Goal: Check status

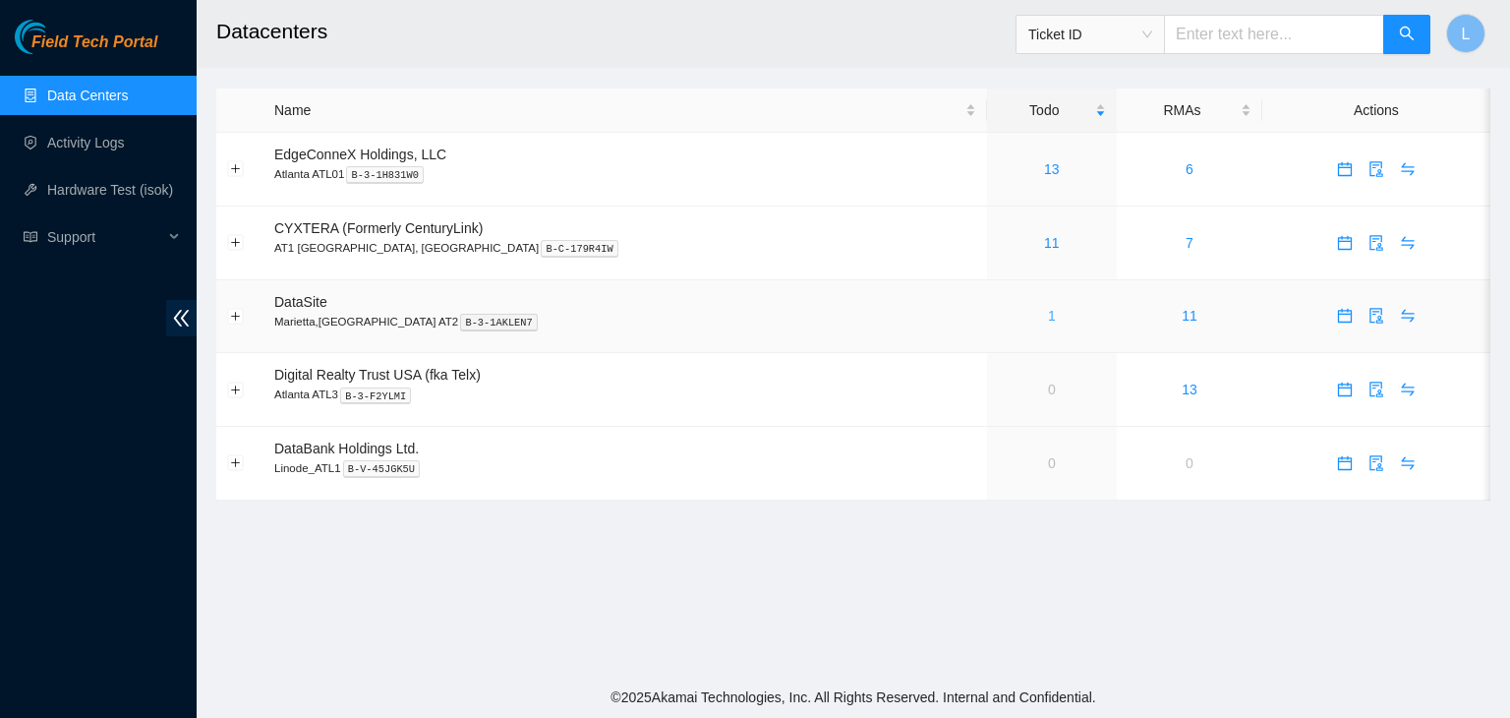
click at [1048, 320] on link "1" at bounding box center [1052, 316] width 8 height 16
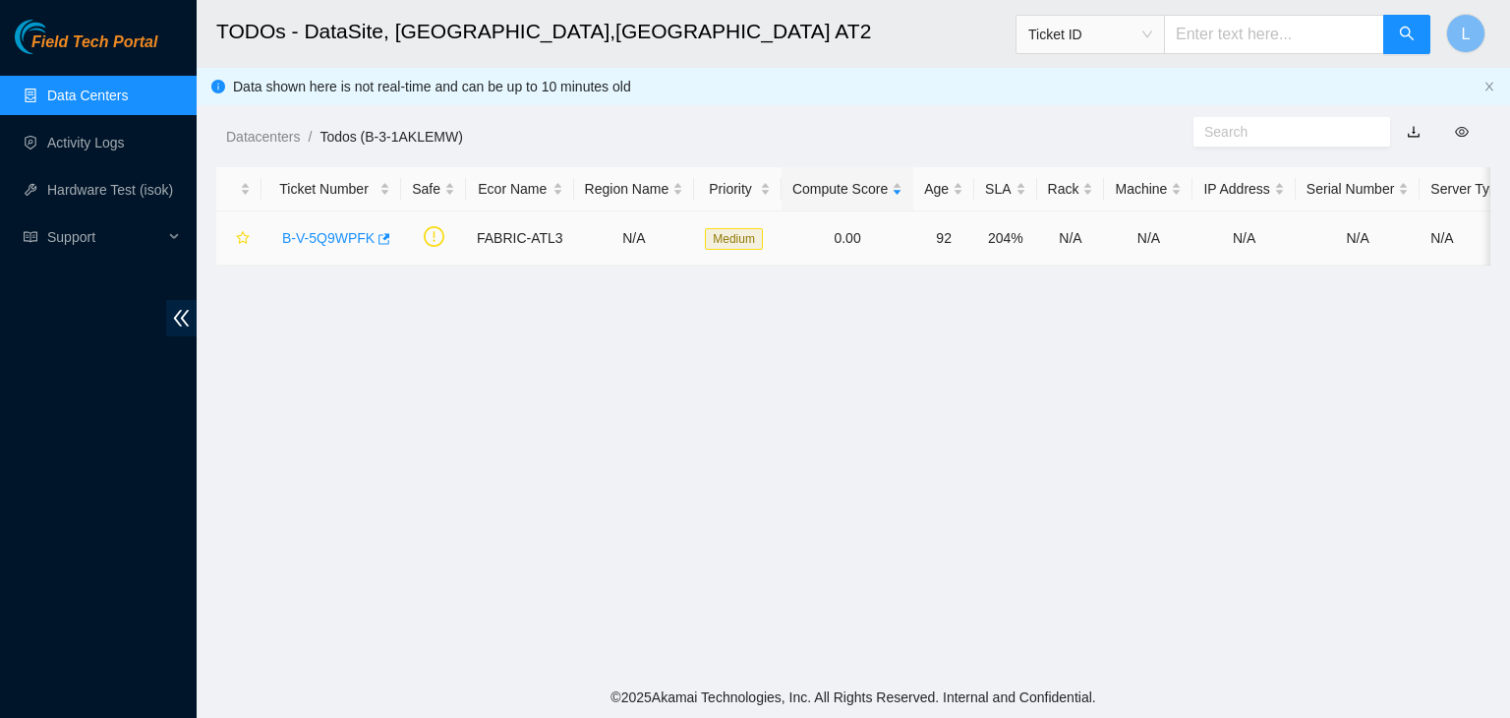
click at [345, 241] on link "B-V-5Q9WPFK" at bounding box center [328, 238] width 92 height 16
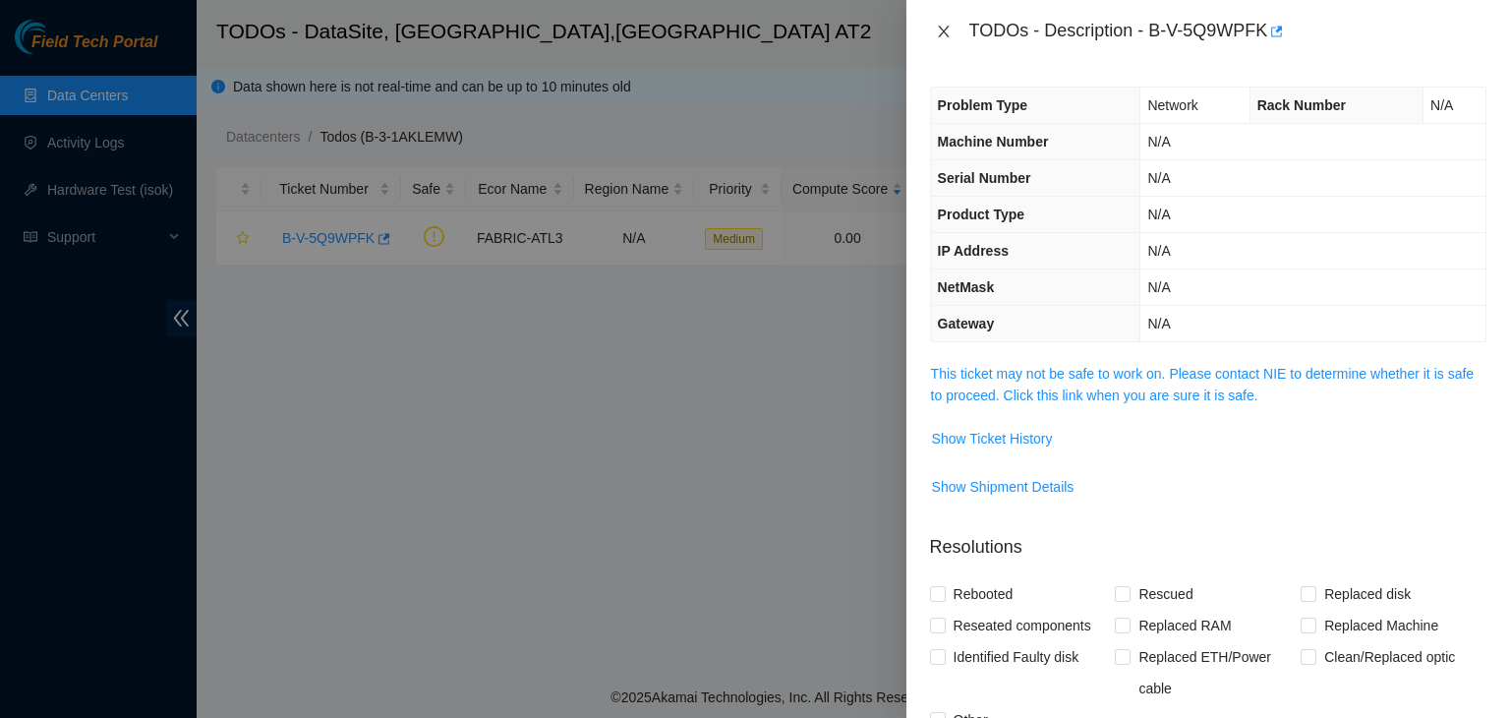
click at [944, 29] on icon "close" at bounding box center [944, 32] width 16 height 16
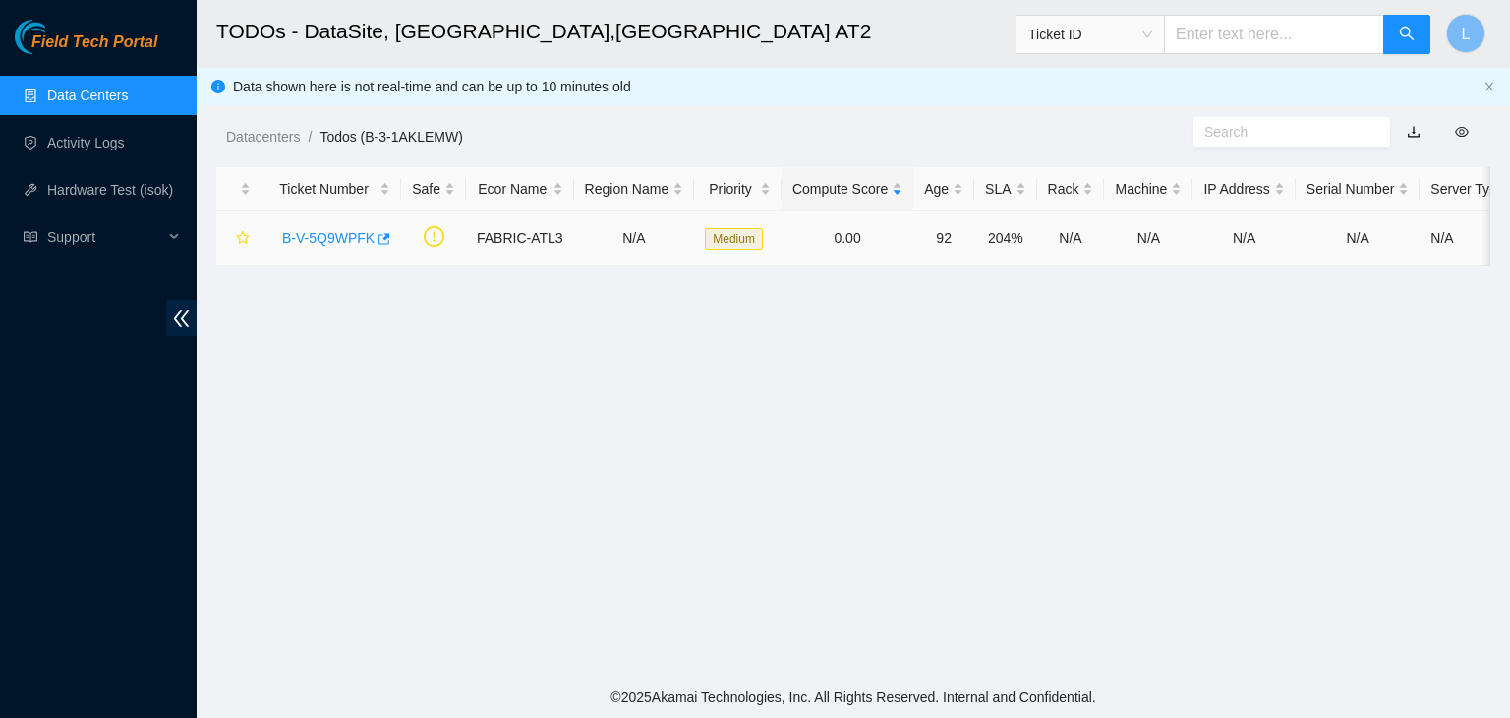
click at [339, 241] on link "B-V-5Q9WPFK" at bounding box center [328, 238] width 92 height 16
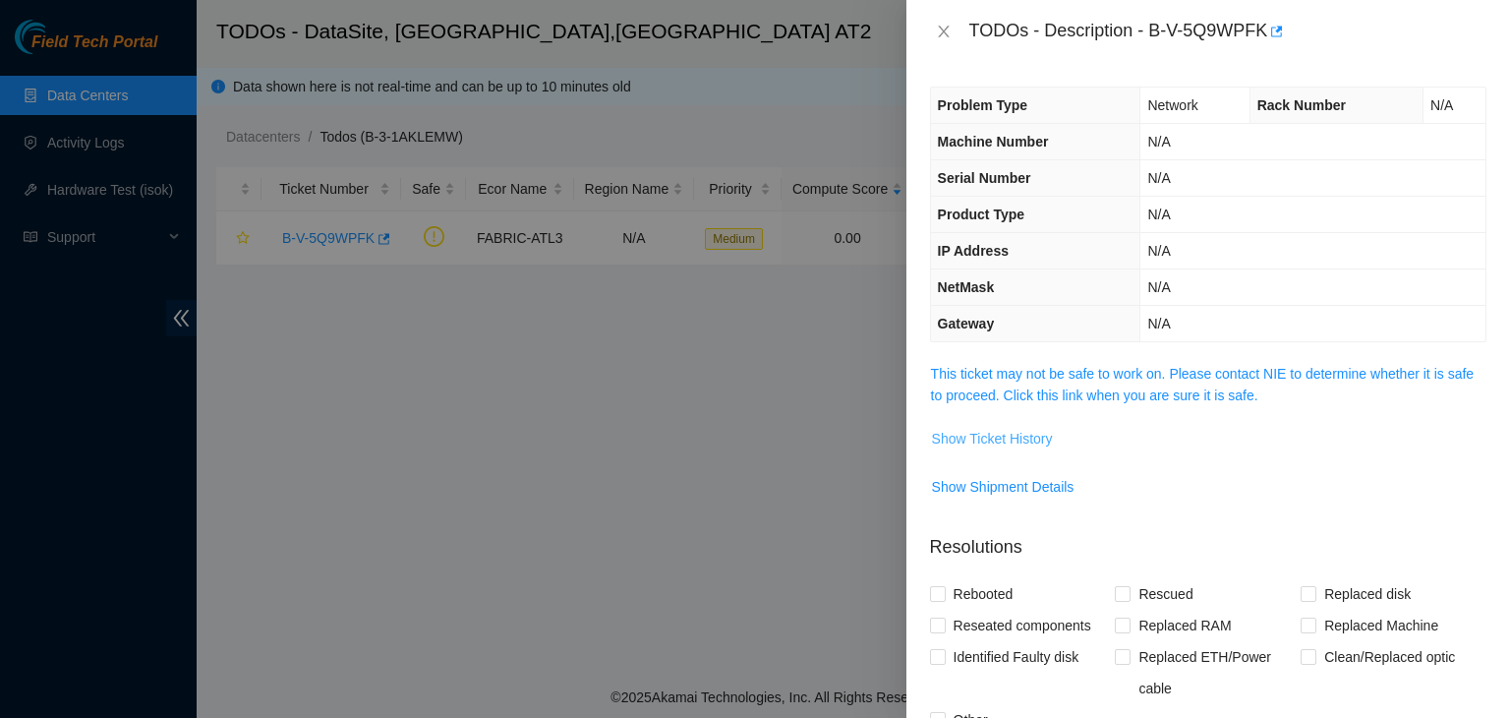
click at [1007, 438] on span "Show Ticket History" at bounding box center [992, 439] width 121 height 22
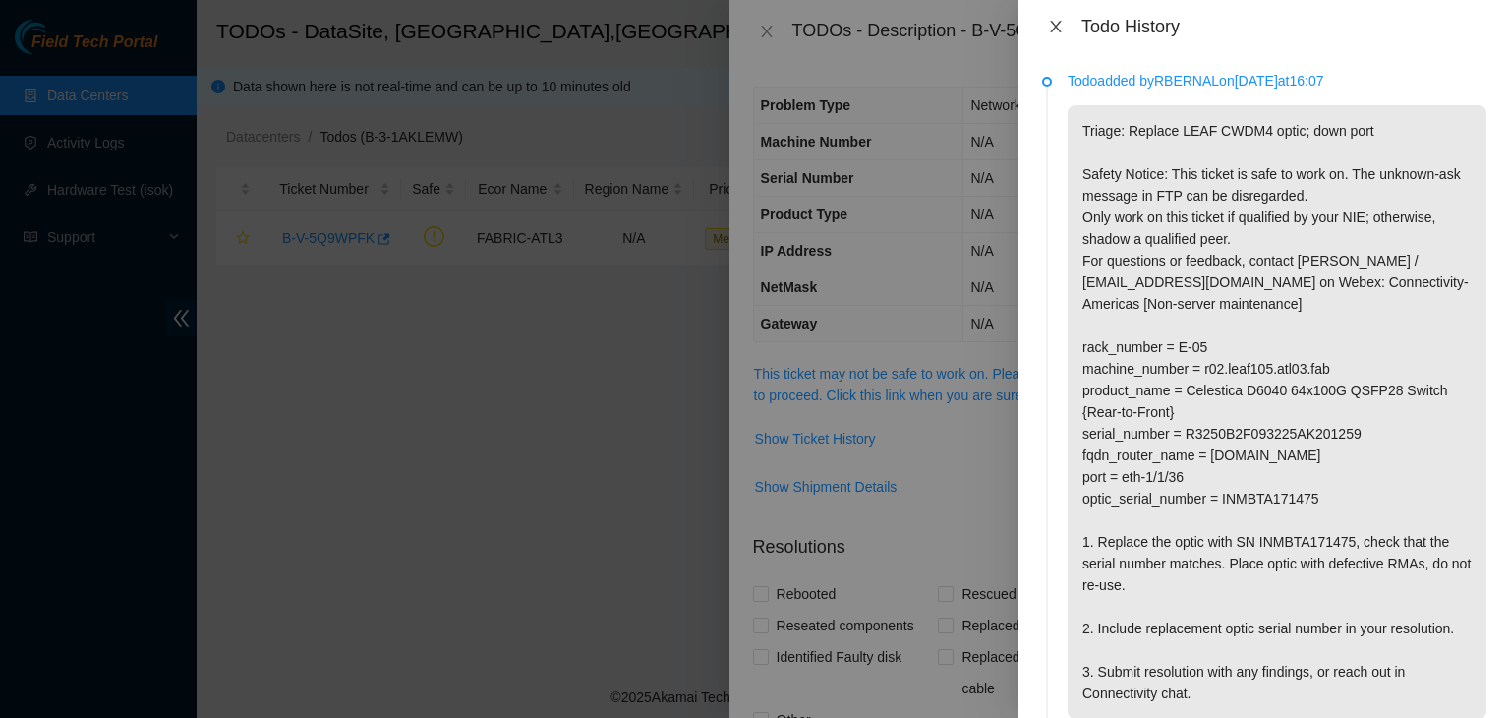
click at [1054, 28] on icon "close" at bounding box center [1055, 27] width 11 height 12
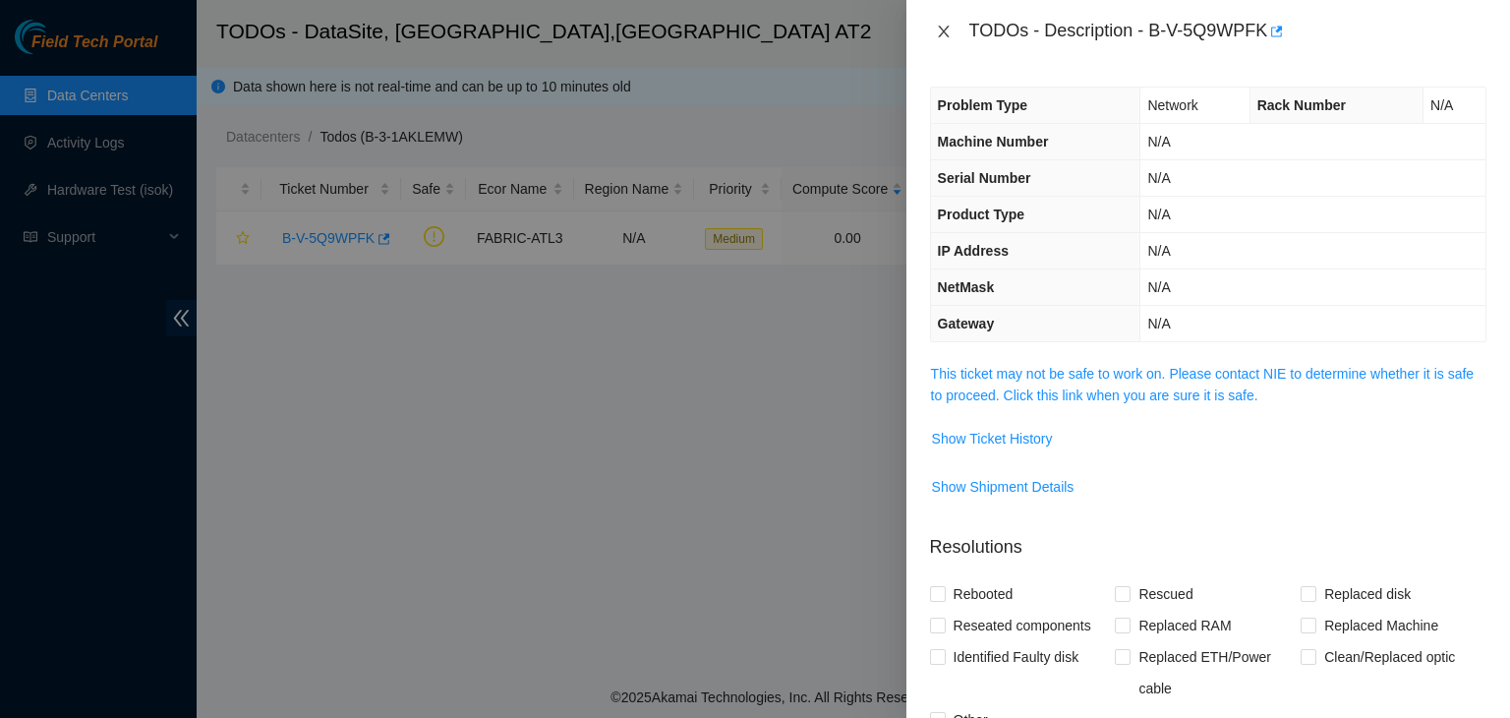
click at [946, 35] on icon "close" at bounding box center [943, 32] width 11 height 12
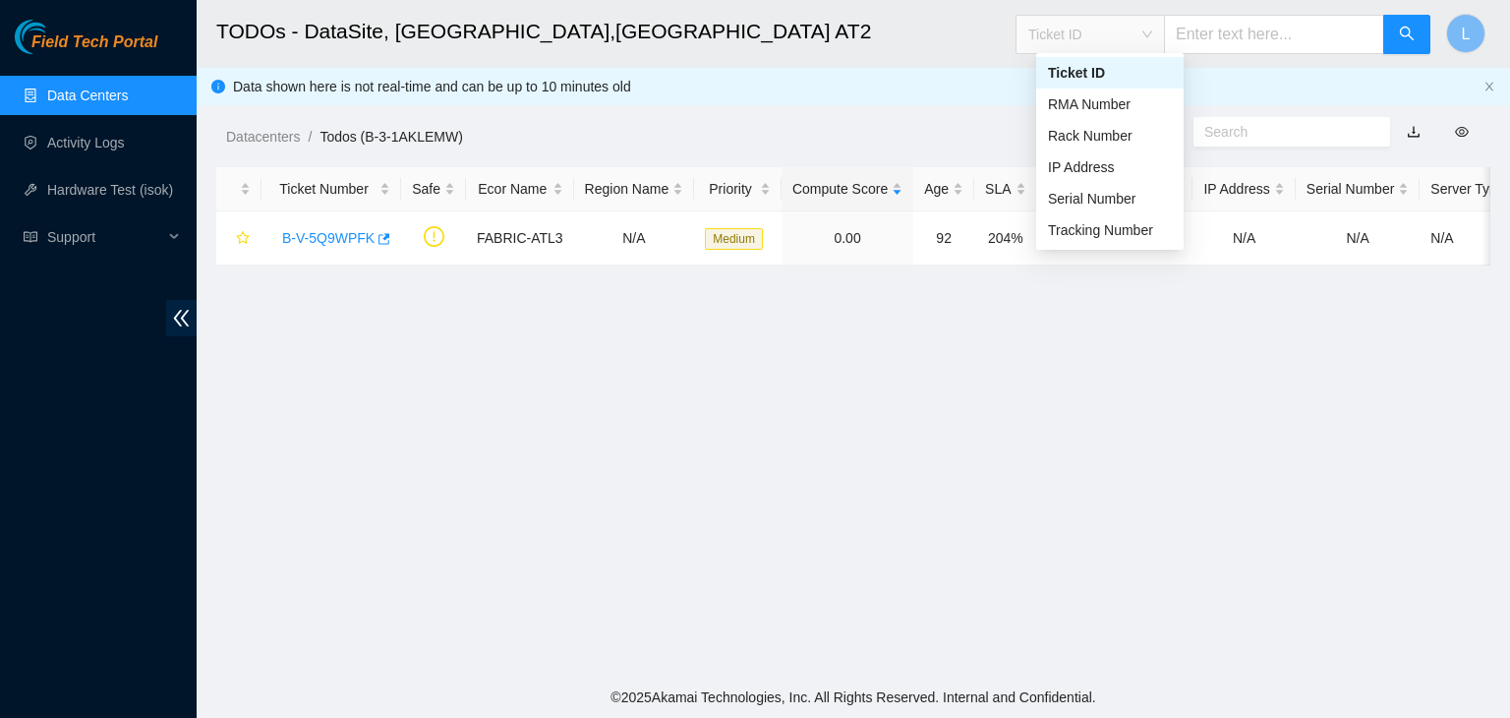
click at [1152, 39] on span "Ticket ID" at bounding box center [1090, 34] width 124 height 29
click at [1101, 238] on div "Tracking Number" at bounding box center [1110, 230] width 124 height 22
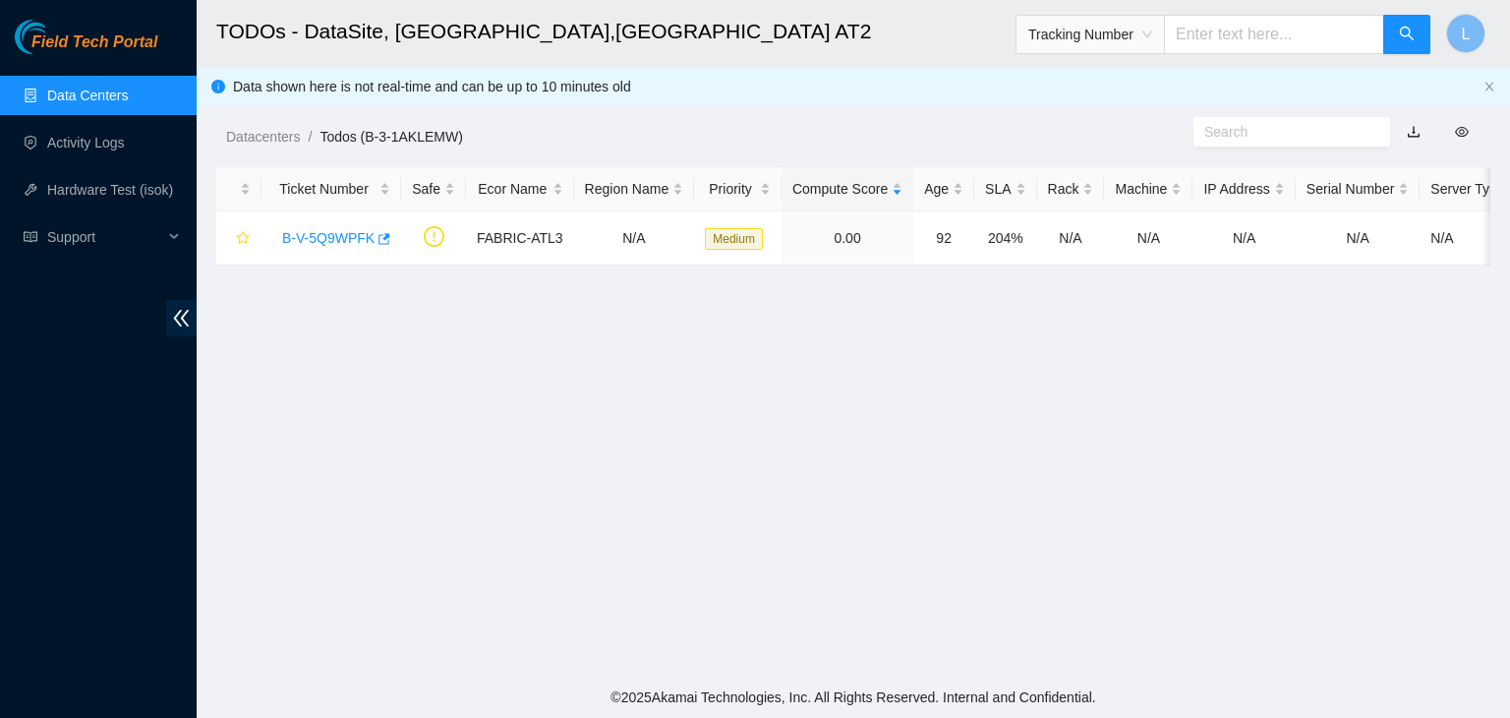
click at [1215, 35] on input "text" at bounding box center [1274, 34] width 220 height 39
type input "463470061807"
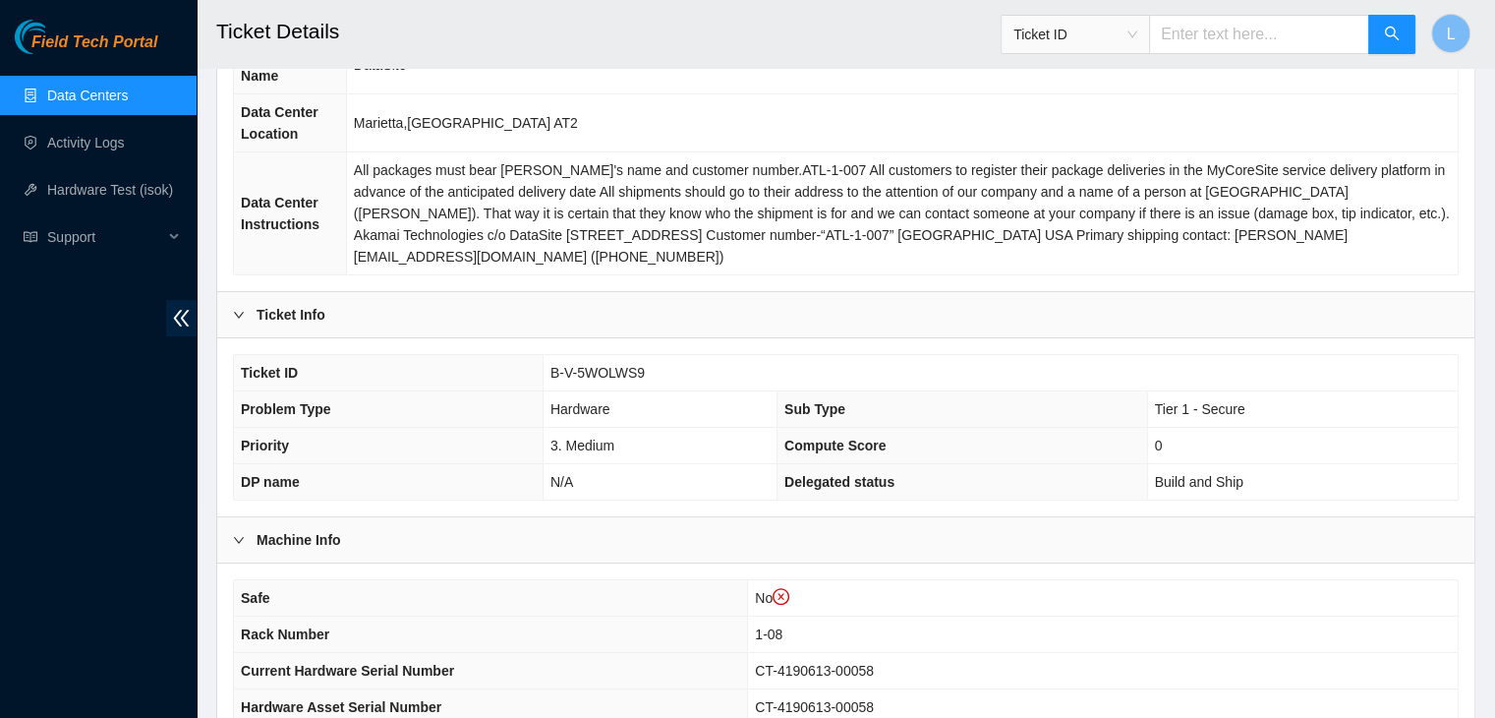
scroll to position [295, 0]
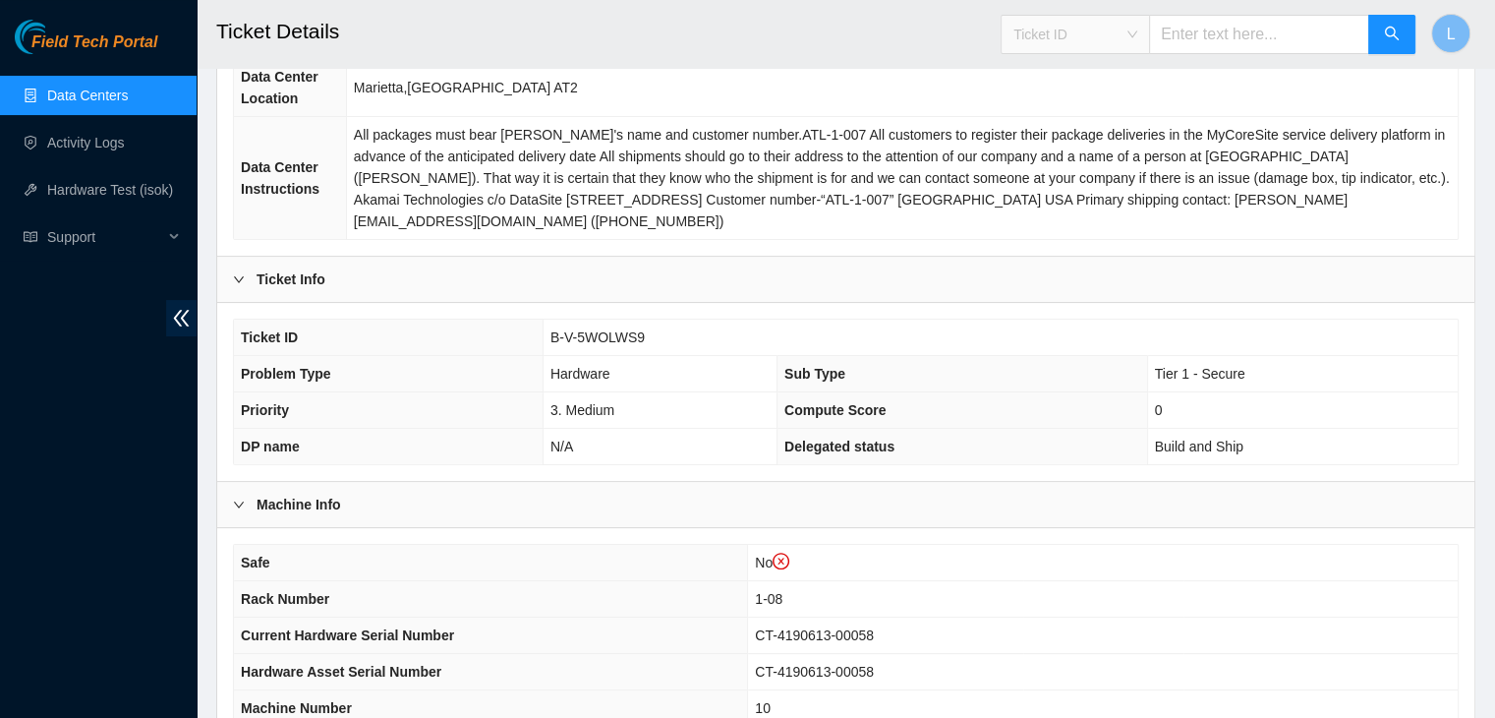
click at [1138, 36] on span "Ticket ID" at bounding box center [1076, 34] width 124 height 29
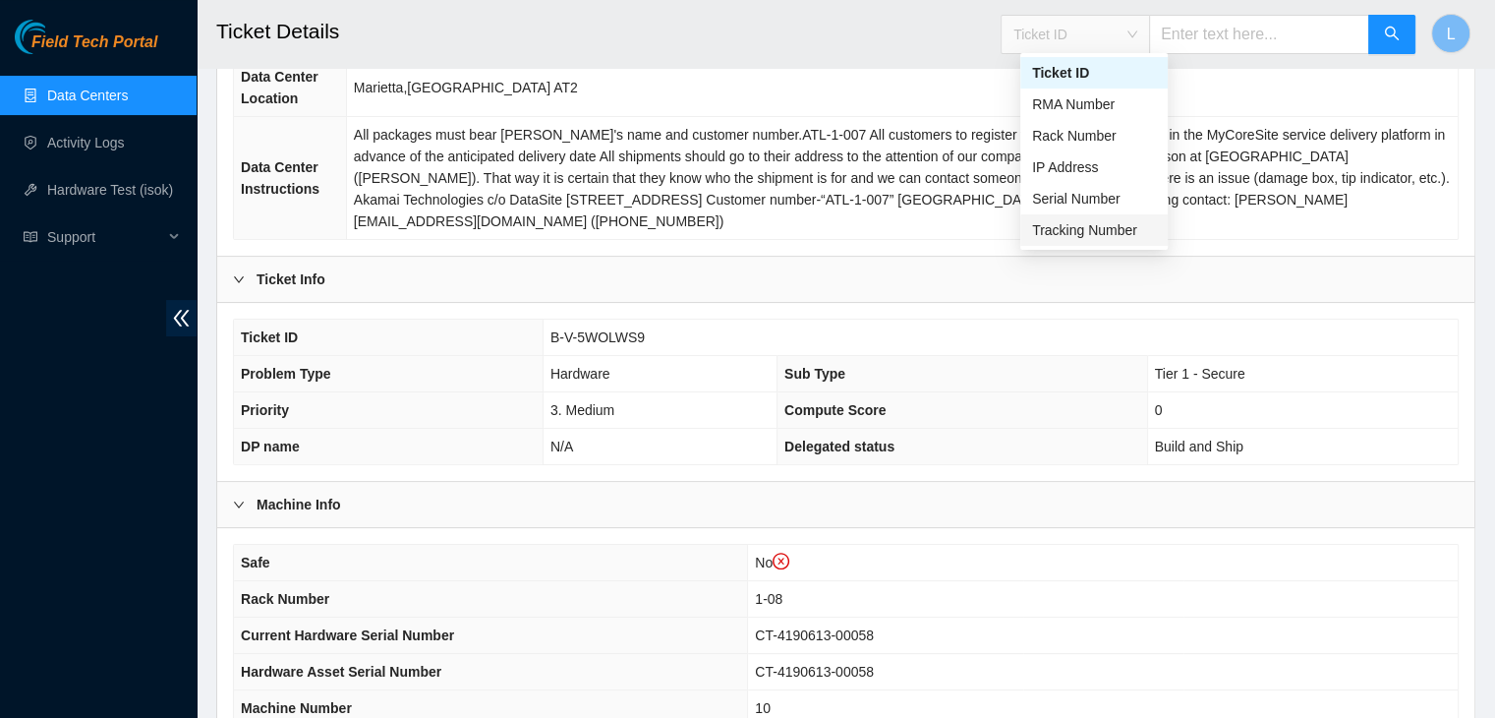
click at [1111, 226] on div "Tracking Number" at bounding box center [1094, 230] width 124 height 22
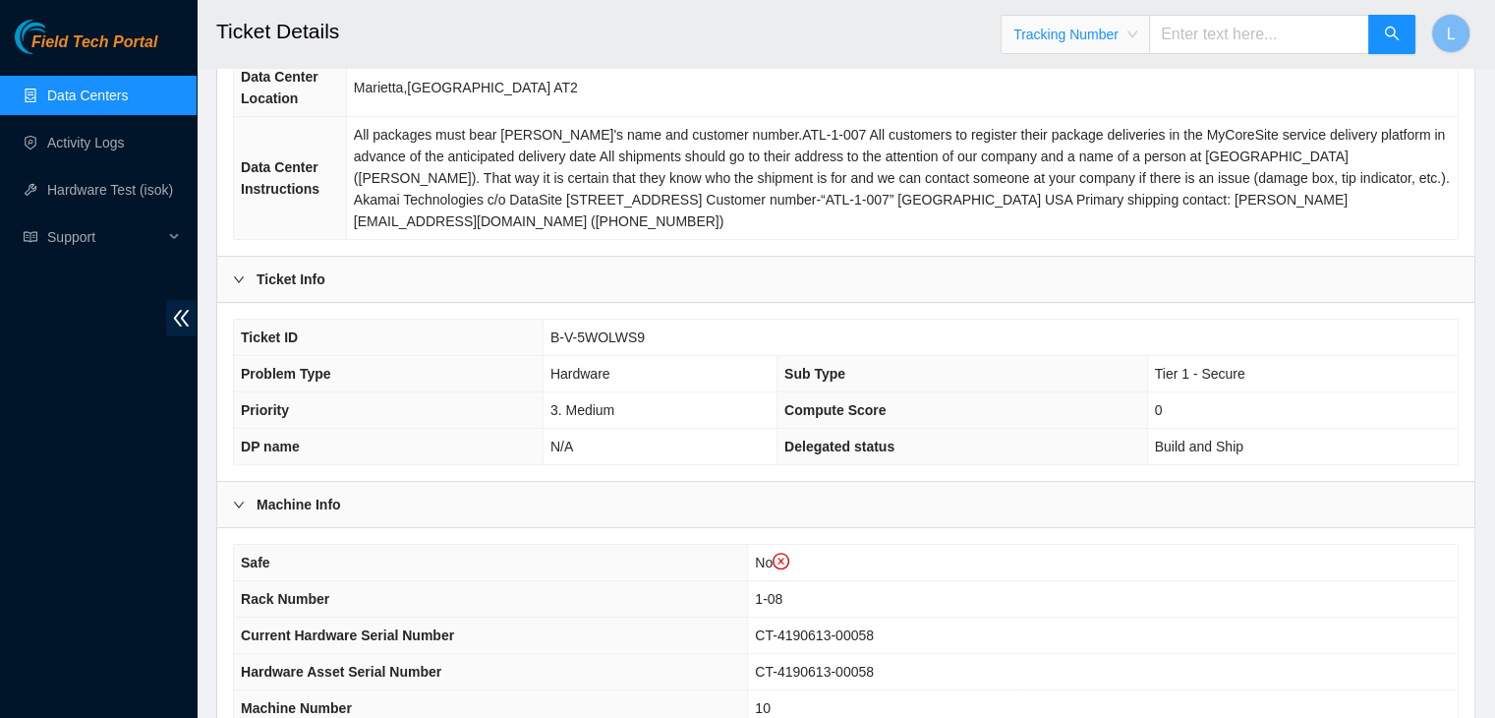
click at [1207, 29] on input "text" at bounding box center [1259, 34] width 220 height 39
type input "463470060925"
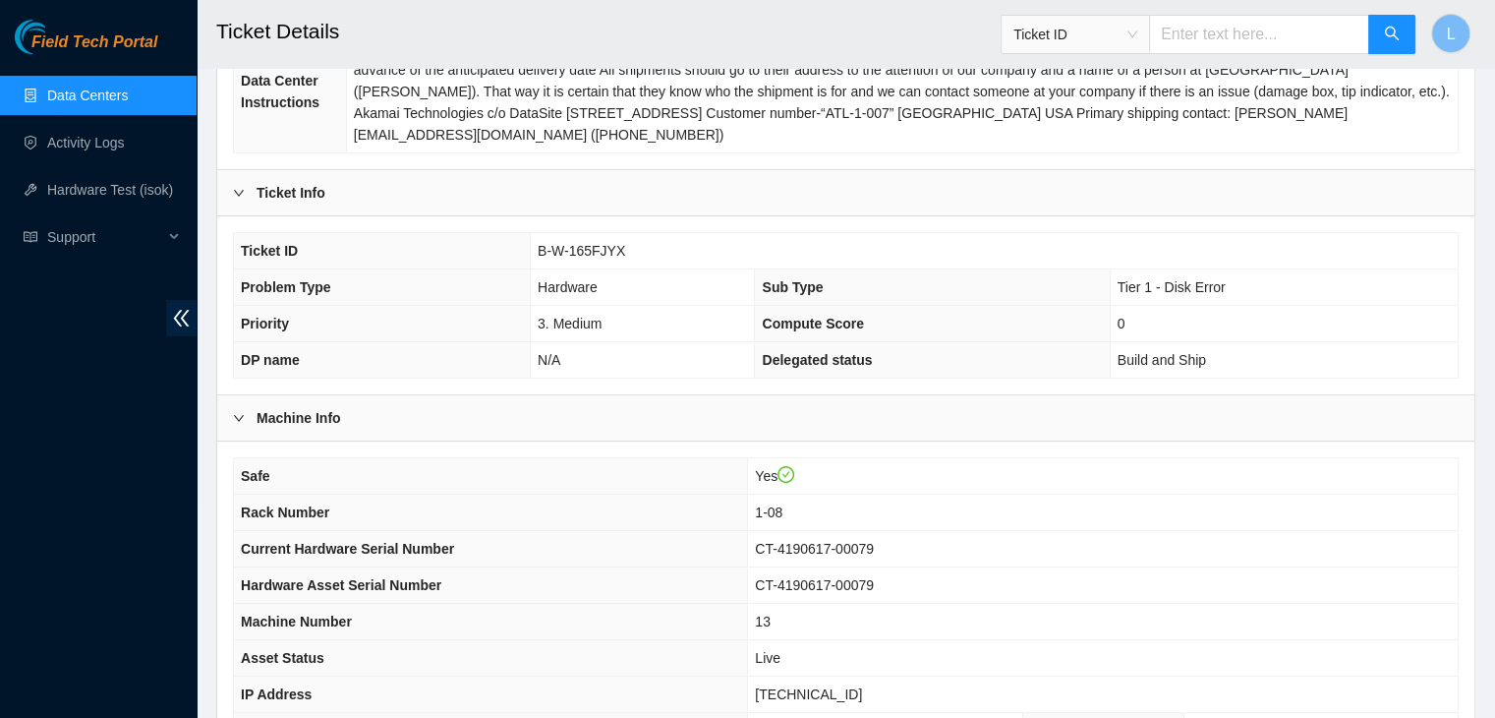
scroll to position [393, 0]
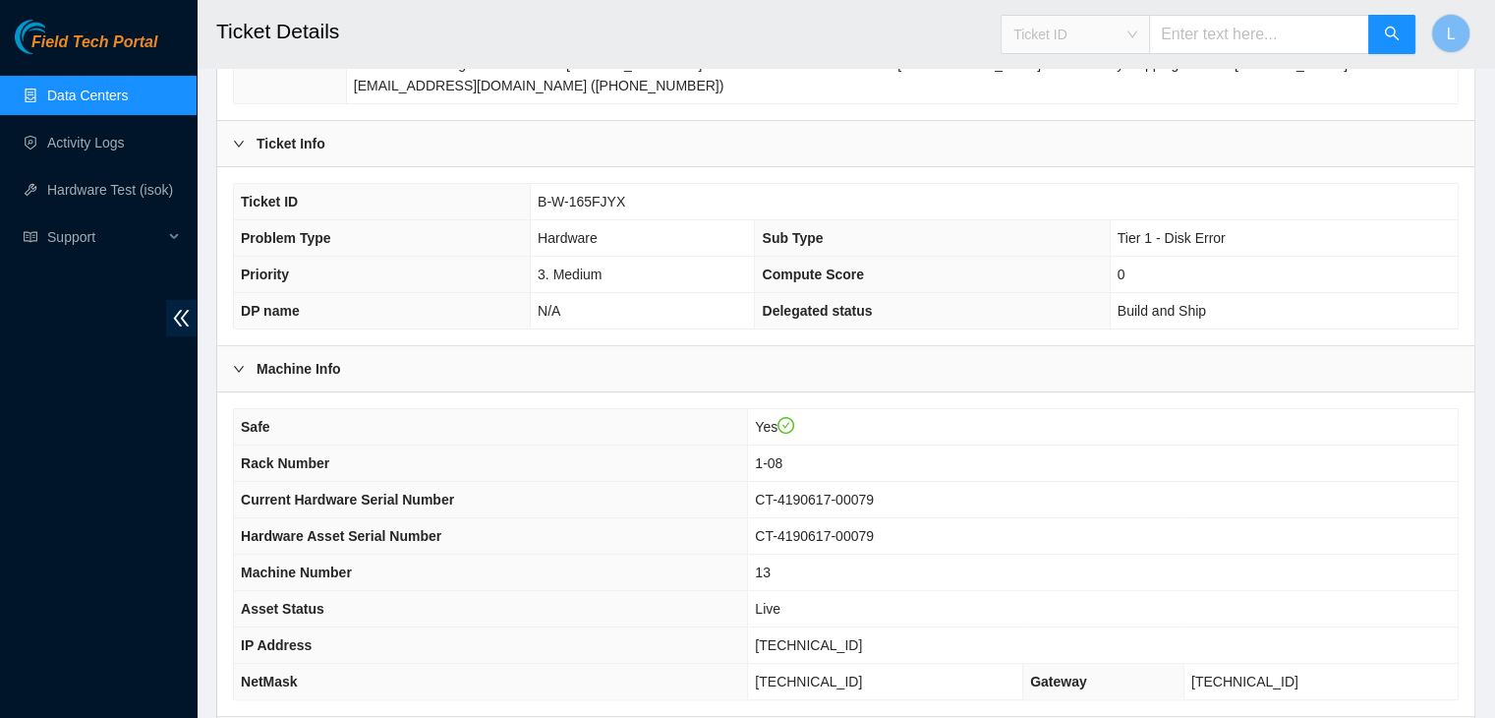
click at [1138, 31] on span "Ticket ID" at bounding box center [1076, 34] width 124 height 29
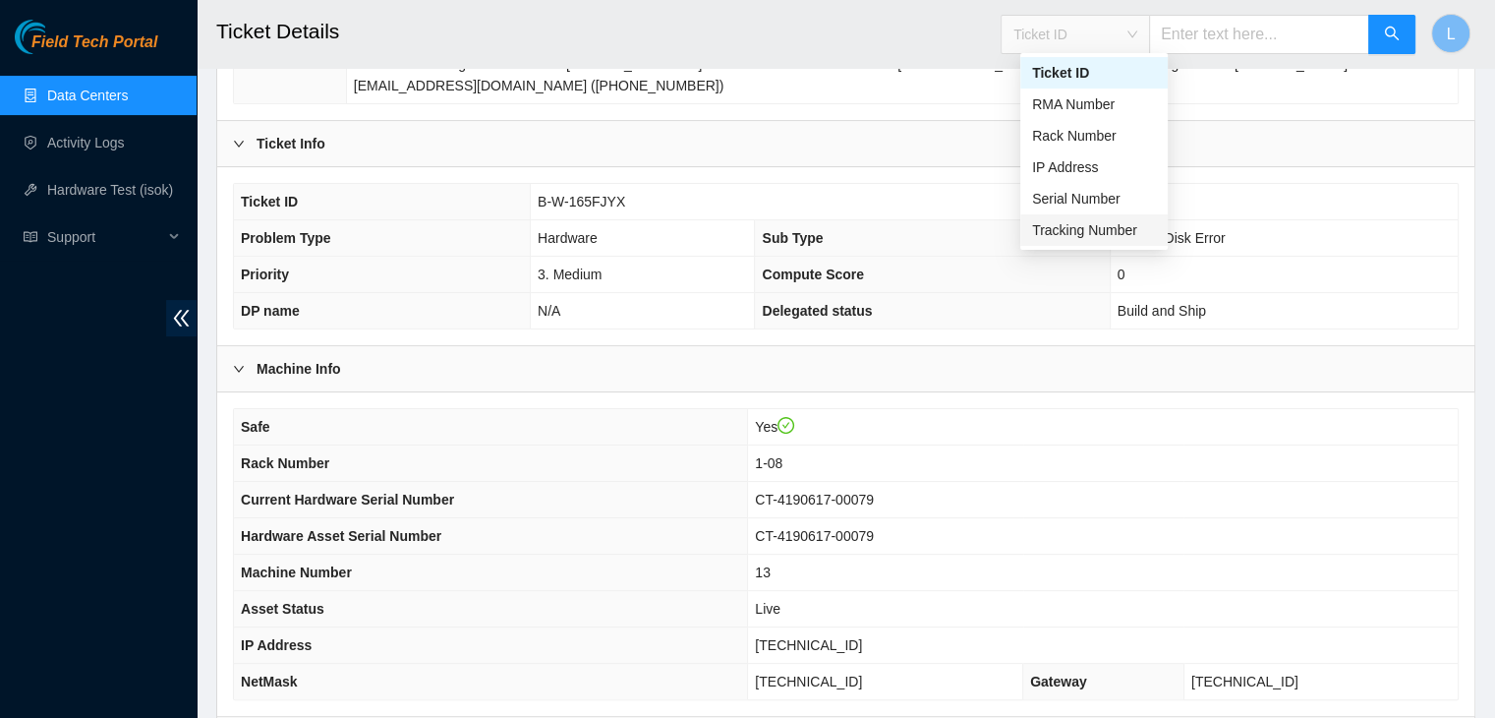
click at [1111, 229] on div "Tracking Number" at bounding box center [1094, 230] width 124 height 22
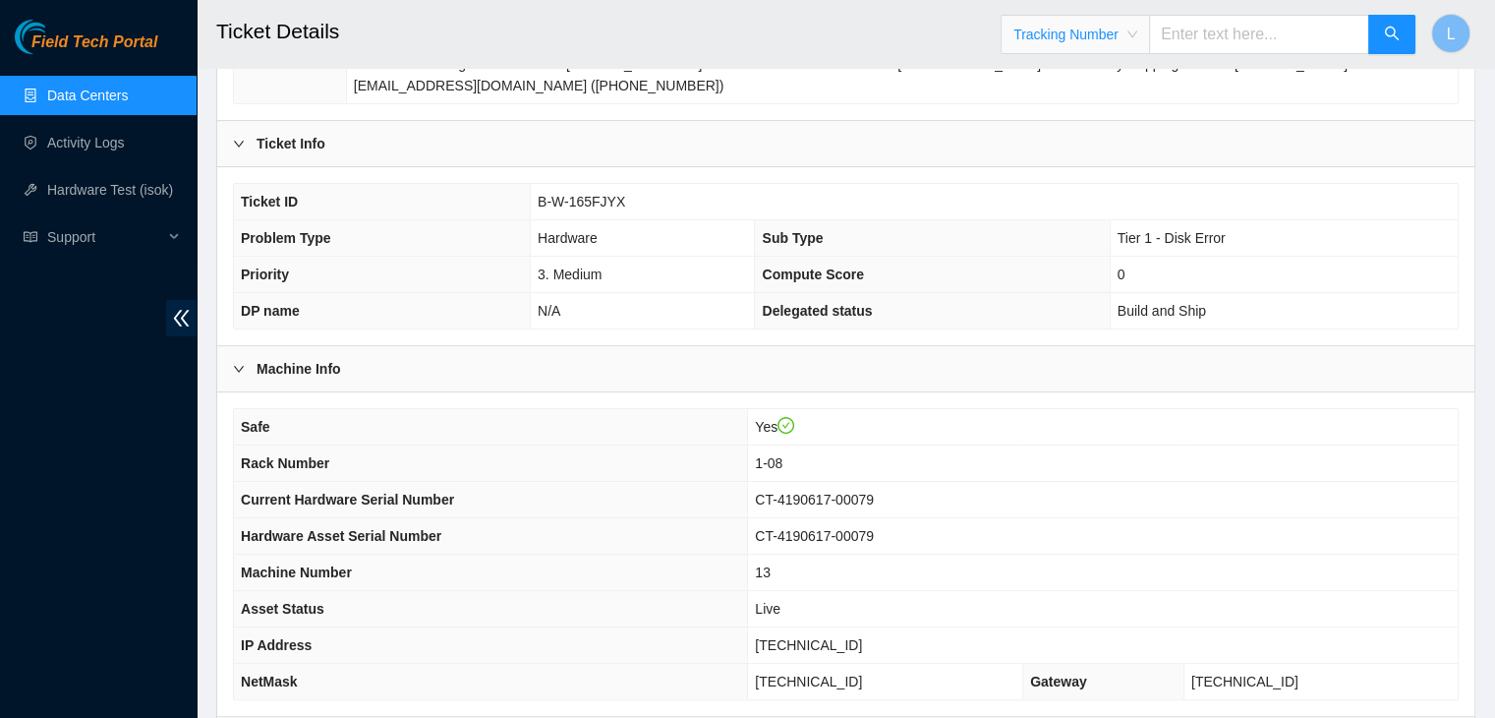
click at [1231, 34] on input "text" at bounding box center [1259, 34] width 220 height 39
click at [1219, 37] on input "text" at bounding box center [1259, 34] width 220 height 39
type input "463470061200"
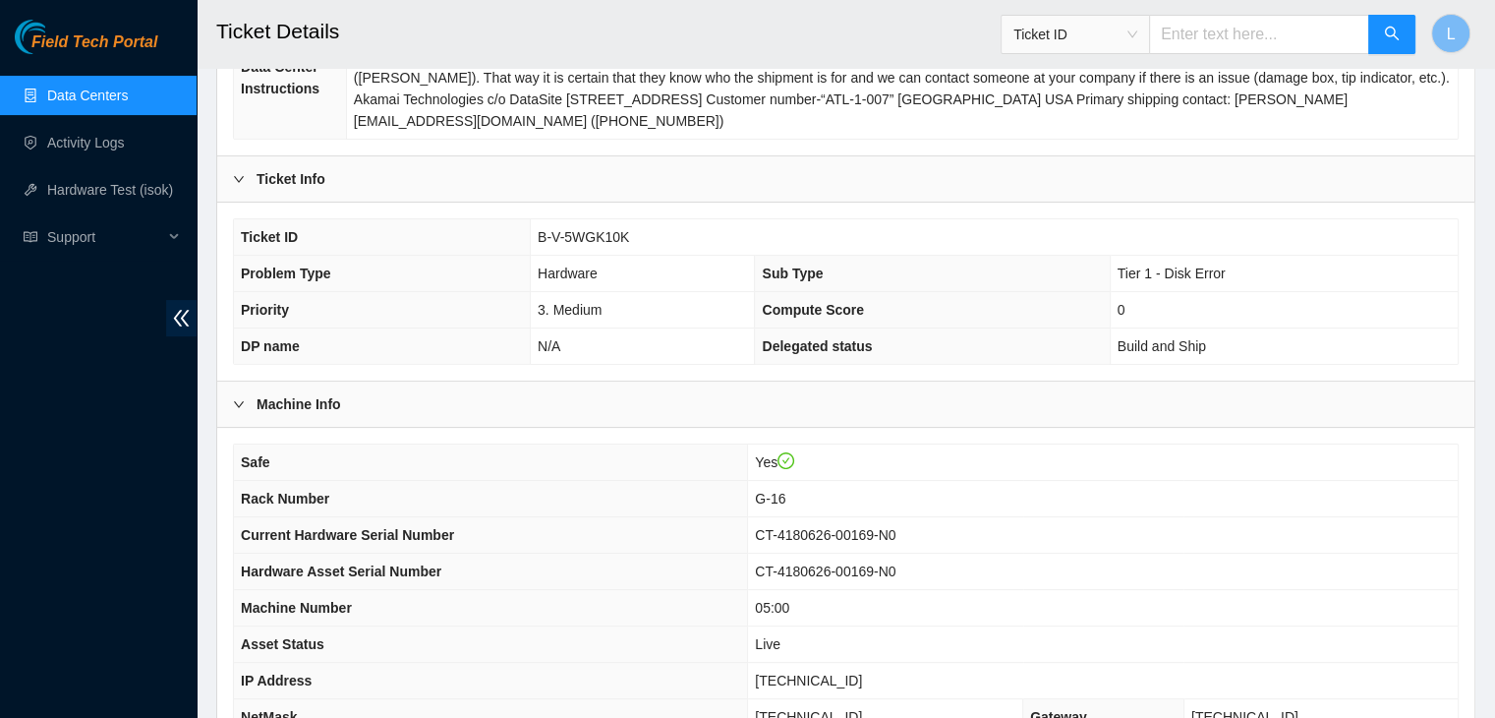
scroll to position [393, 0]
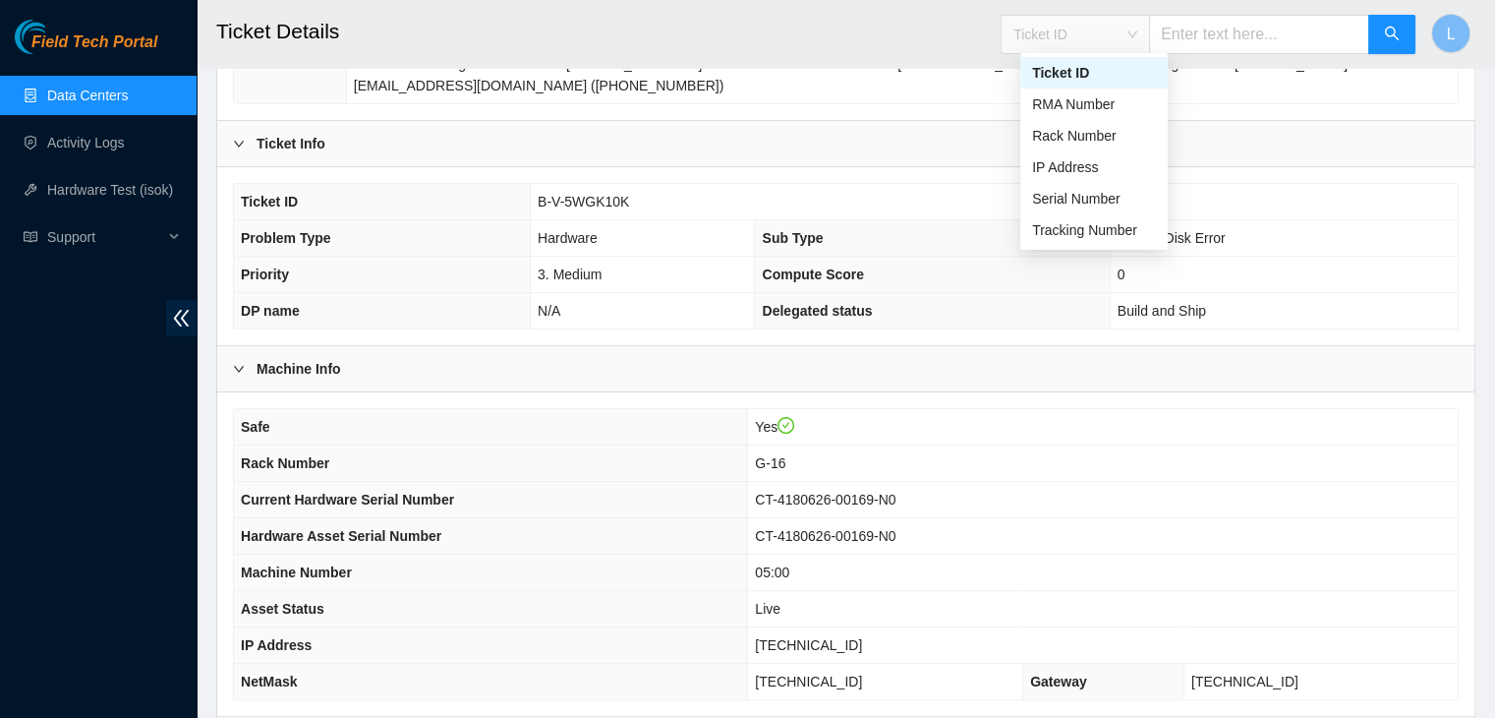
click at [1138, 40] on span "Ticket ID" at bounding box center [1076, 34] width 124 height 29
click at [1071, 236] on div "Tracking Number" at bounding box center [1094, 230] width 124 height 22
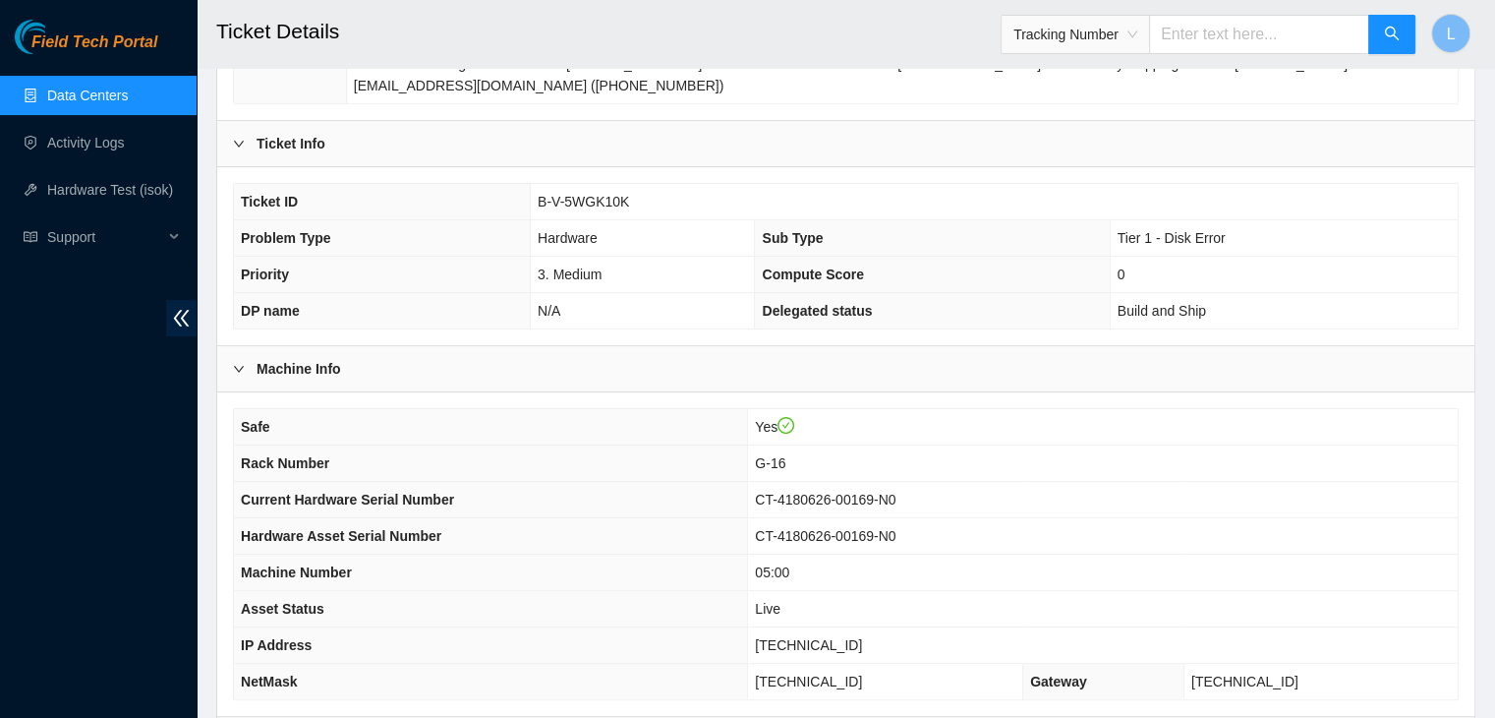
click at [1207, 36] on input "text" at bounding box center [1259, 34] width 220 height 39
type input "463470060947"
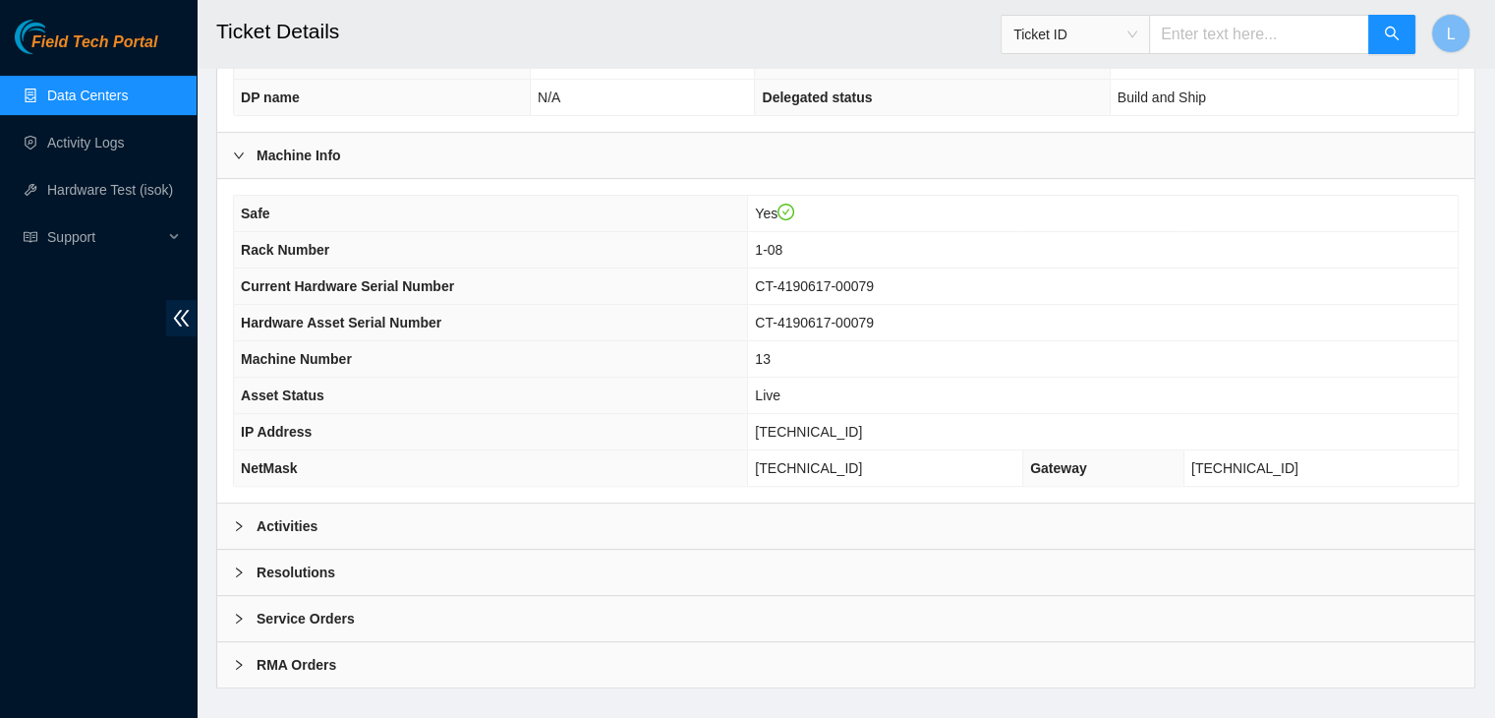
scroll to position [611, 0]
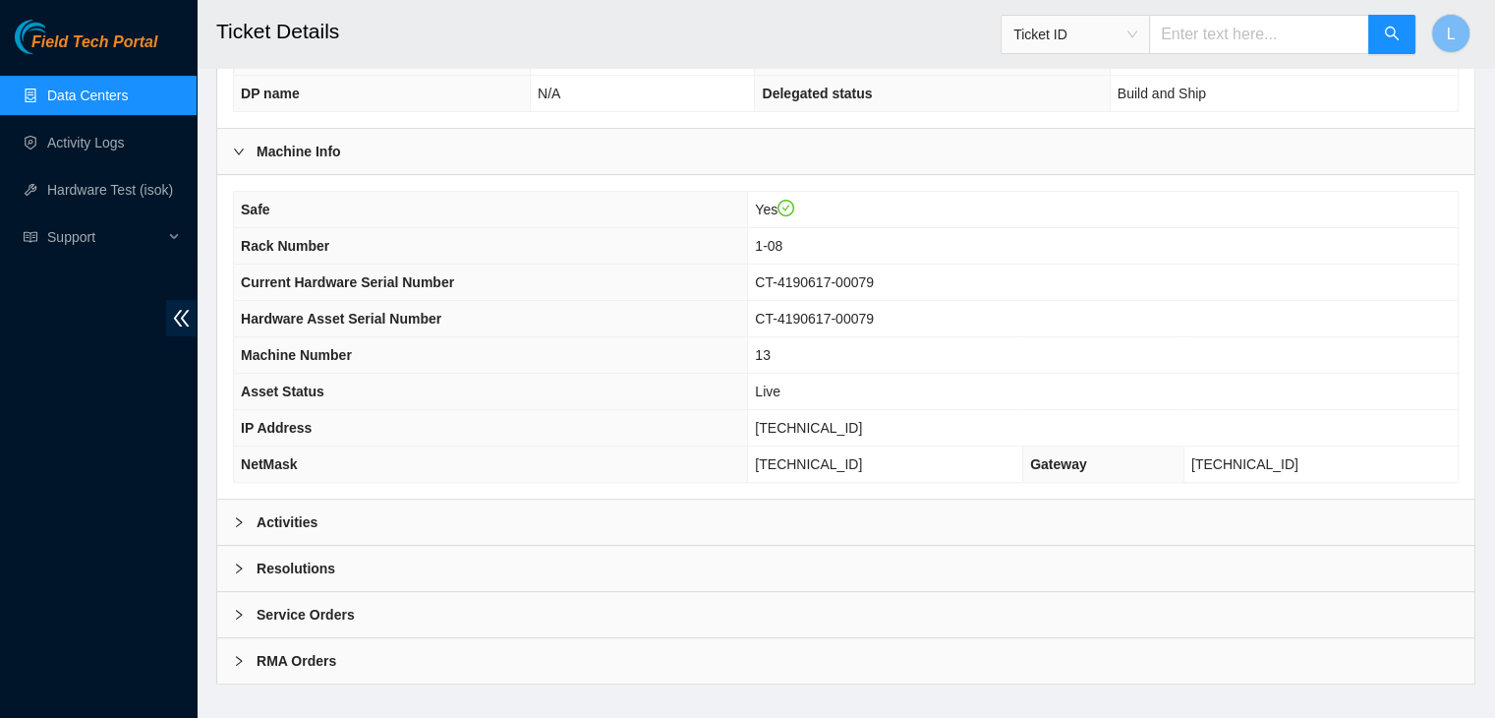
click at [239, 517] on icon "right" at bounding box center [239, 522] width 6 height 10
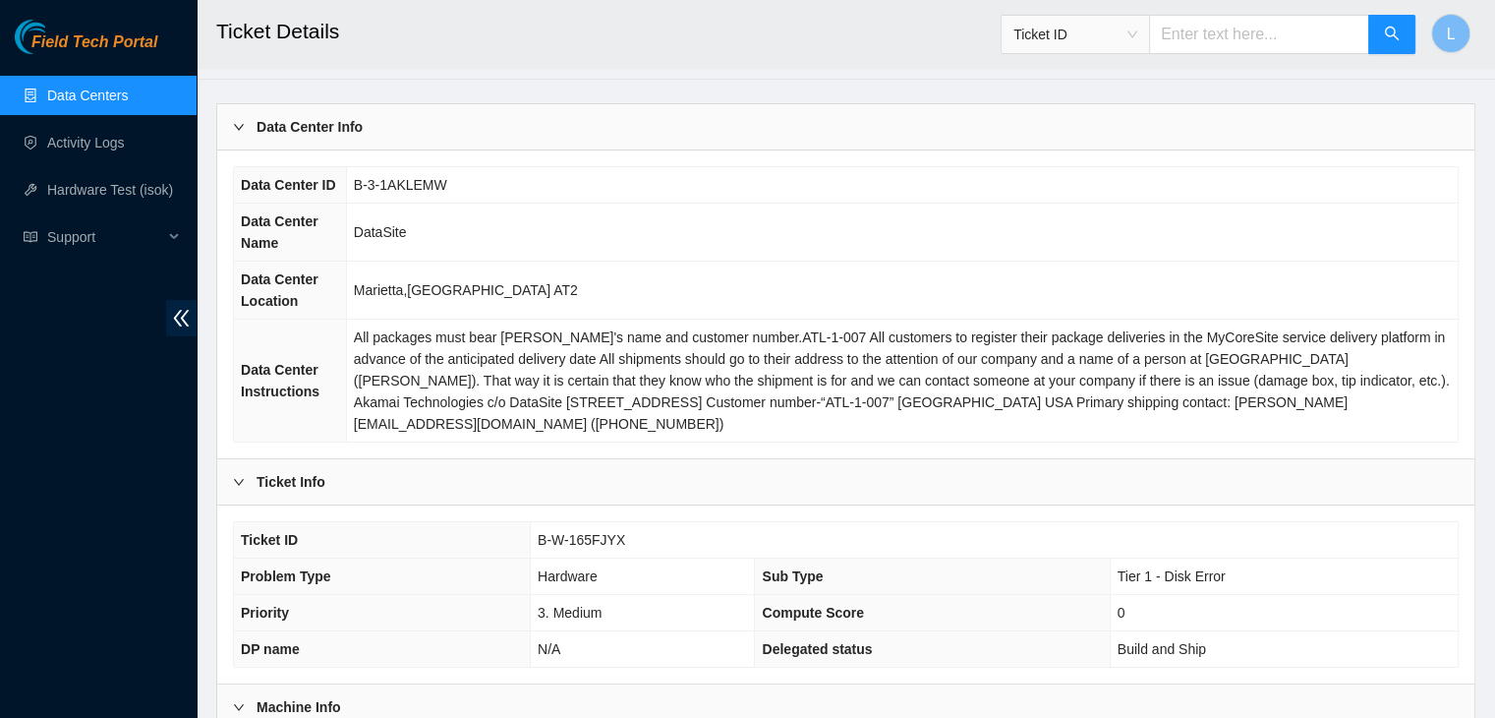
scroll to position [0, 0]
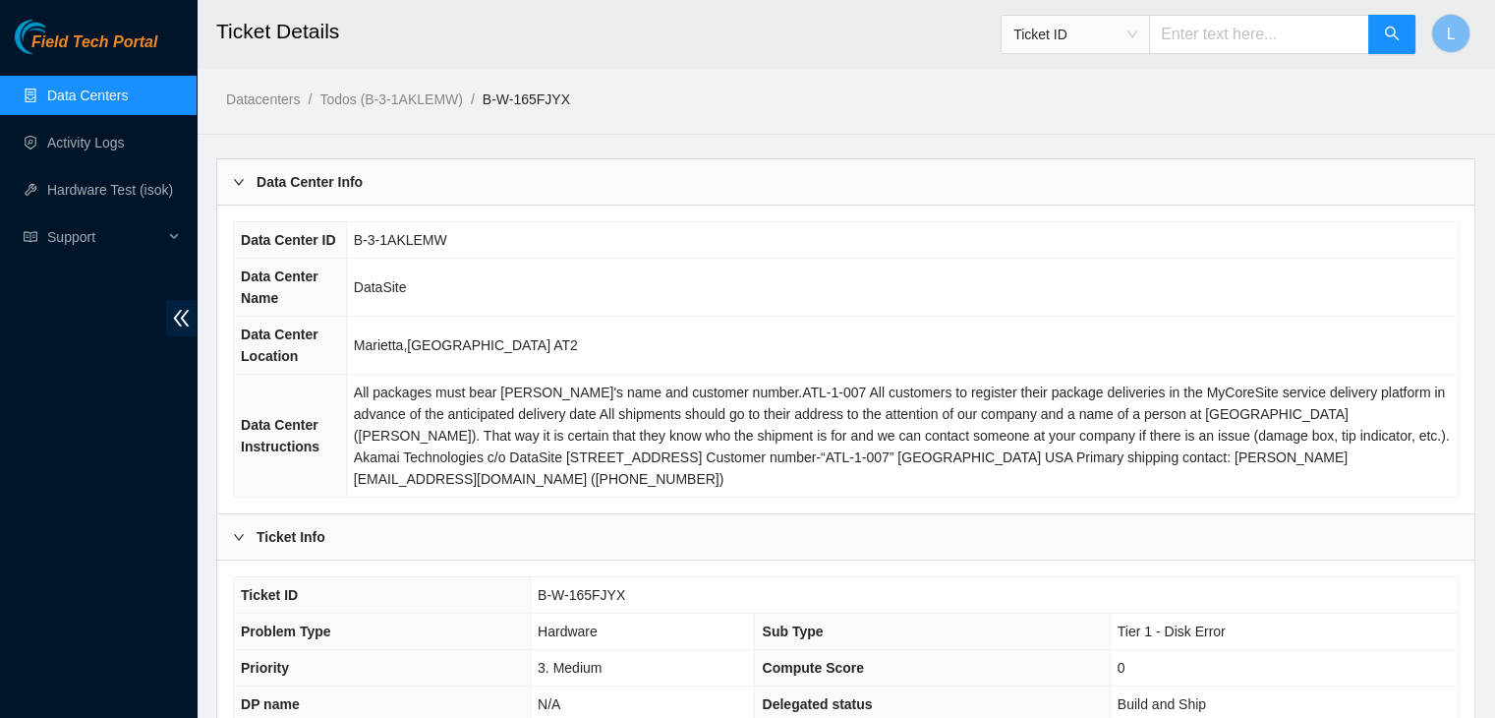
click at [1149, 37] on div "Ticket ID" at bounding box center [1075, 34] width 147 height 31
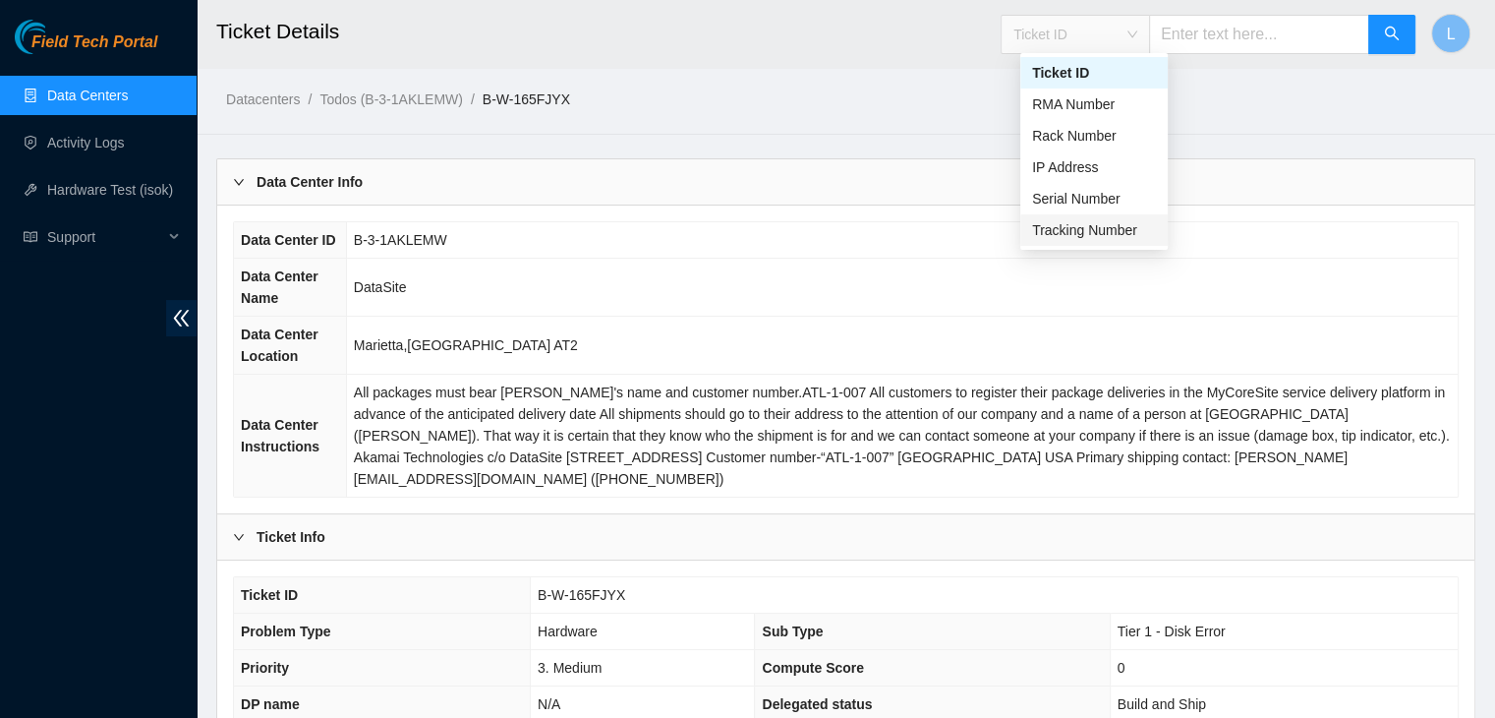
click at [1117, 229] on div "Tracking Number" at bounding box center [1094, 230] width 124 height 22
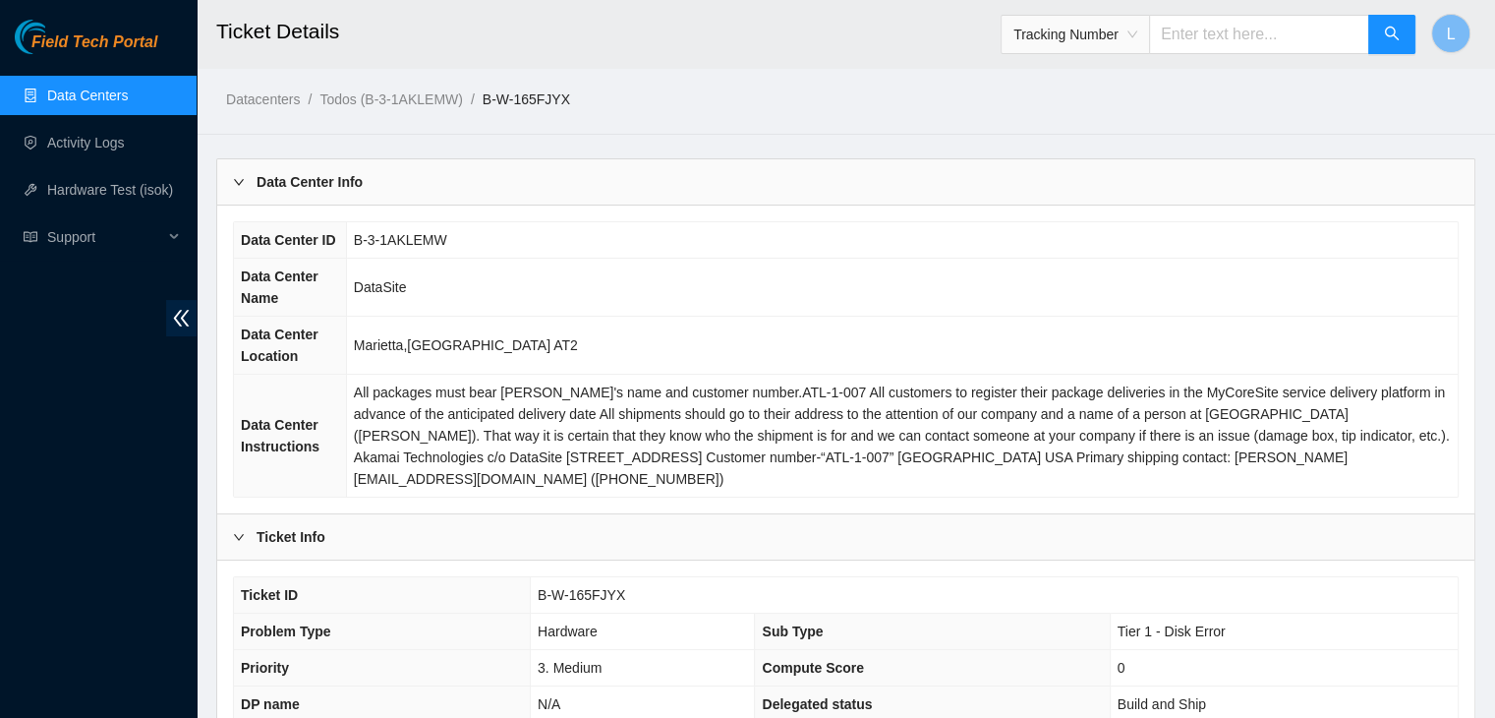
click at [1210, 34] on input "text" at bounding box center [1259, 34] width 220 height 39
type input "463470060925"
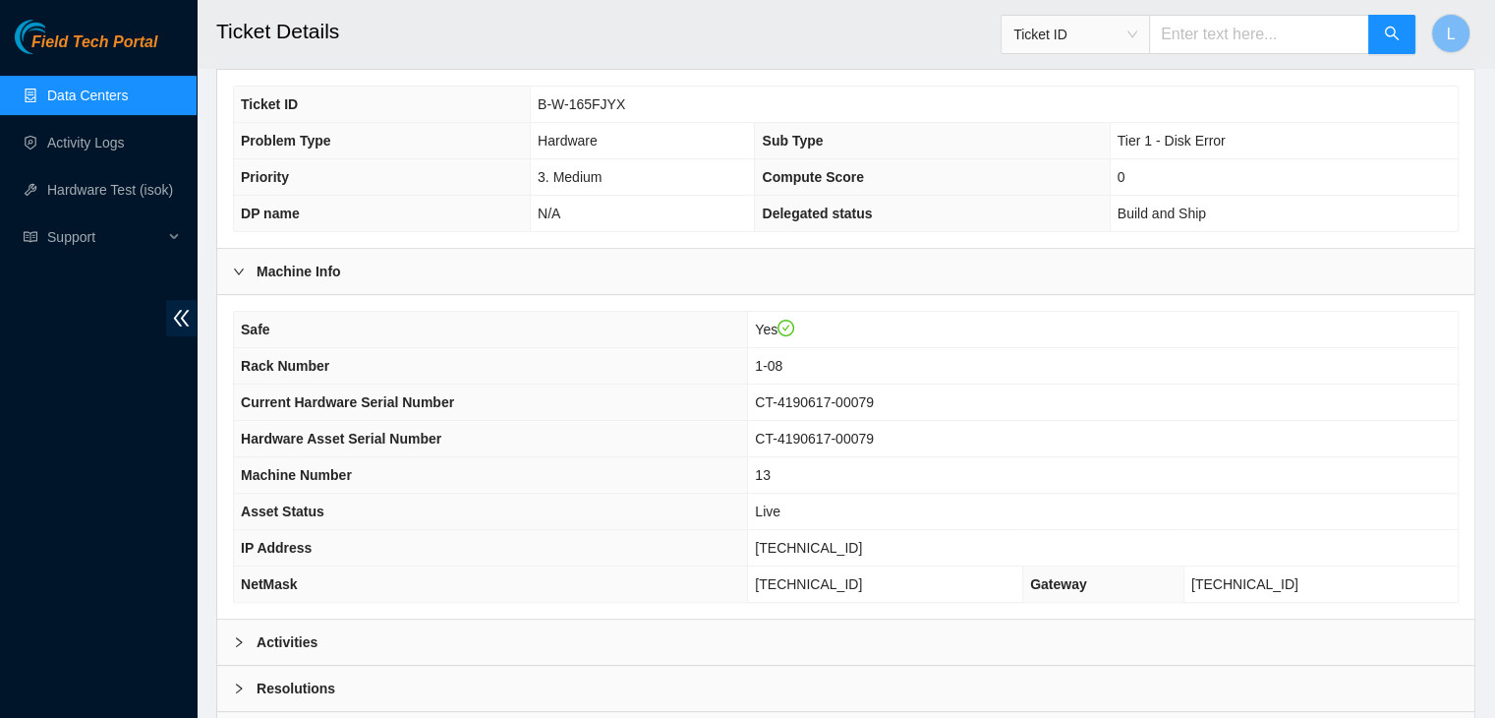
scroll to position [492, 0]
click at [237, 635] on icon "right" at bounding box center [239, 641] width 12 height 12
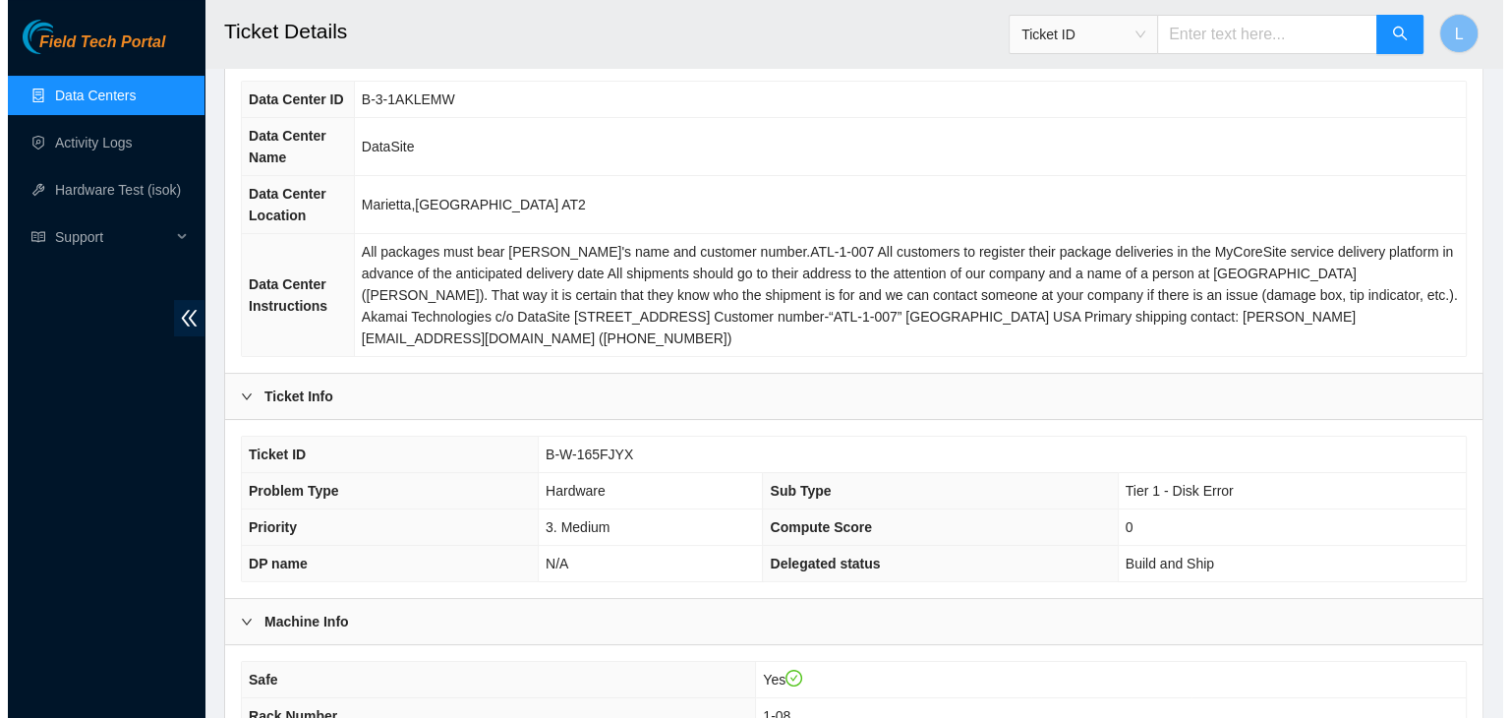
scroll to position [0, 0]
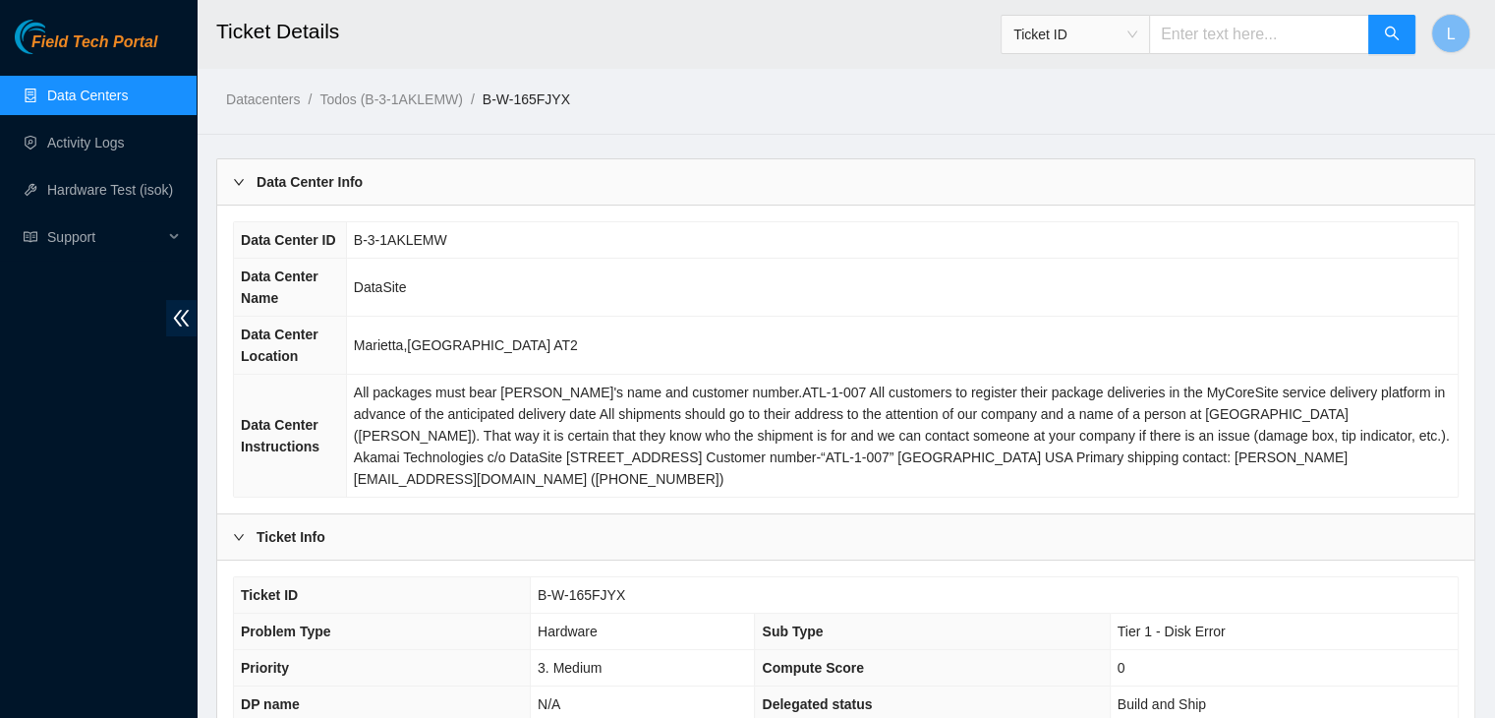
click at [78, 91] on link "Data Centers" at bounding box center [87, 96] width 81 height 16
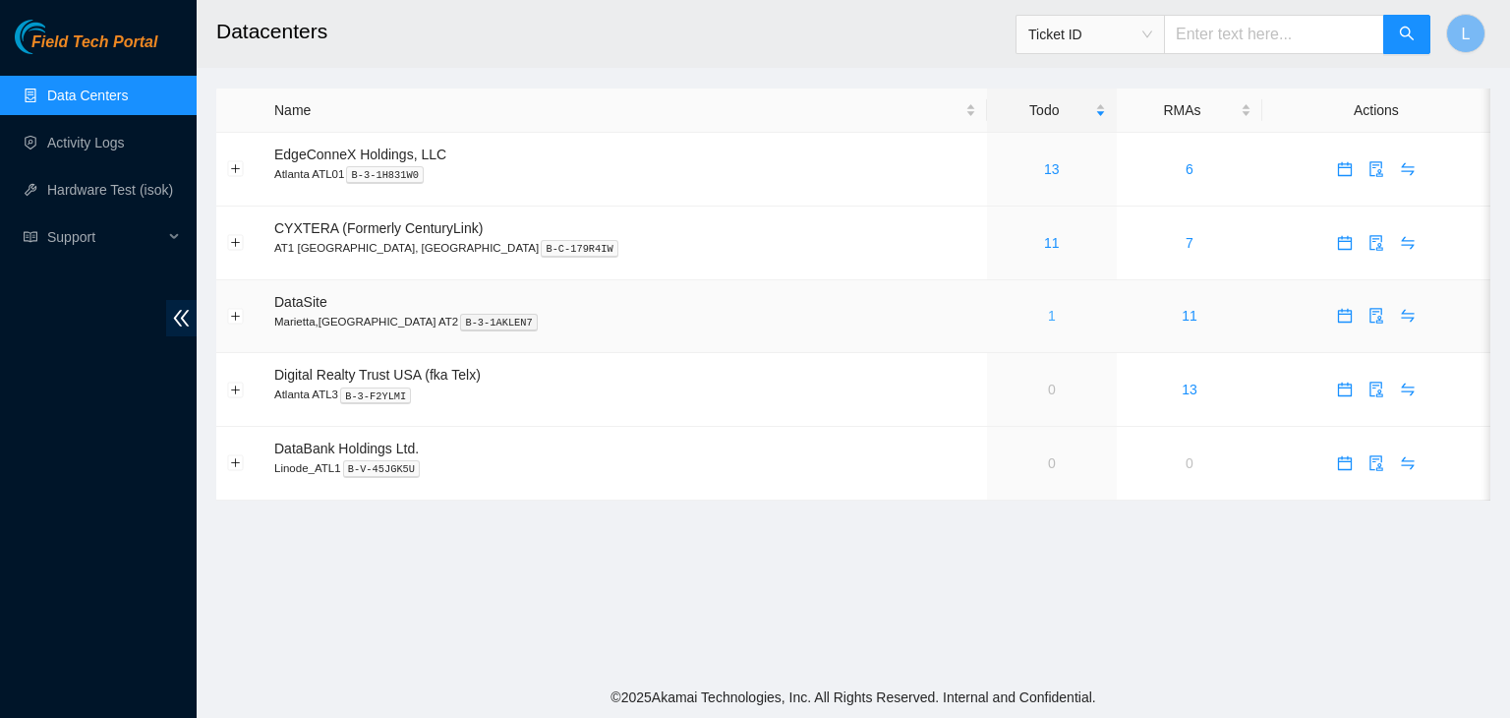
click at [1048, 321] on link "1" at bounding box center [1052, 316] width 8 height 16
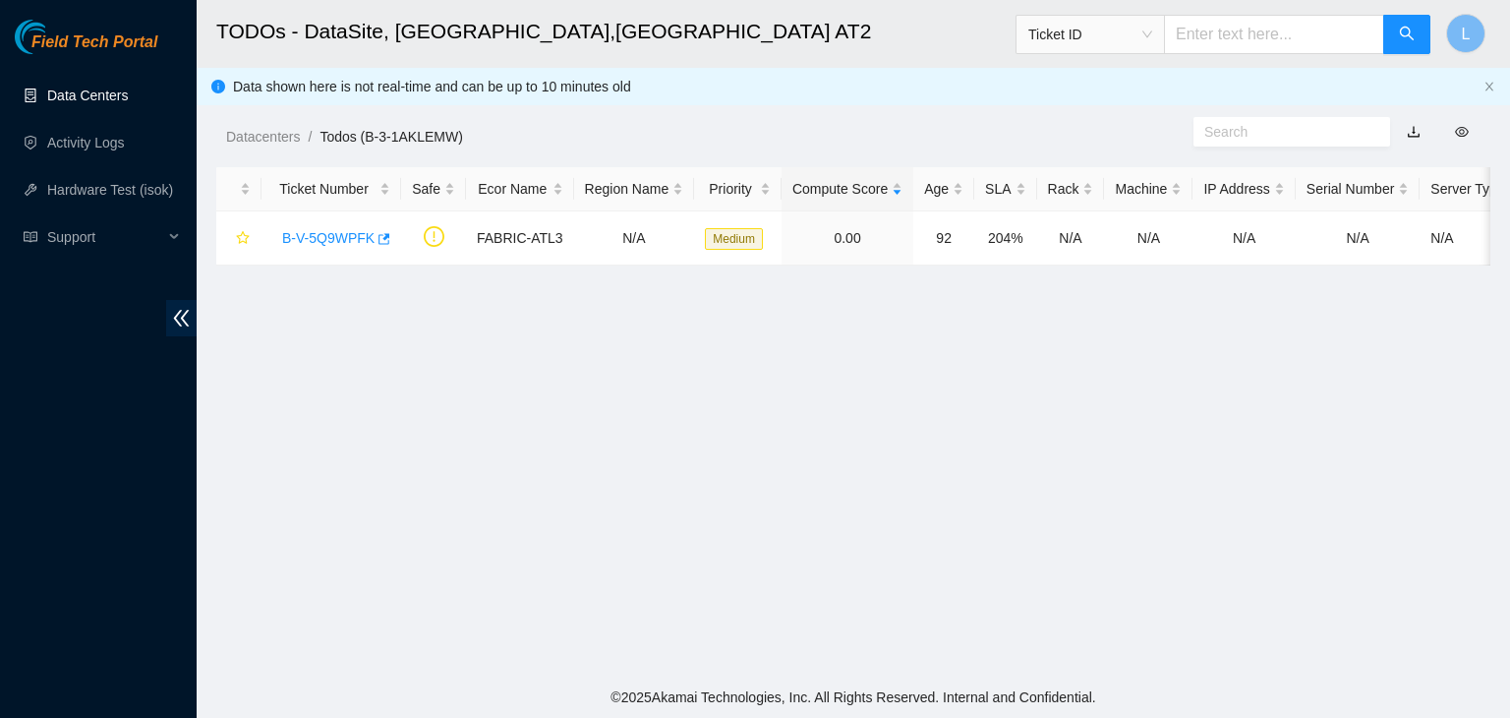
click at [110, 92] on link "Data Centers" at bounding box center [87, 96] width 81 height 16
